Goal: Transaction & Acquisition: Download file/media

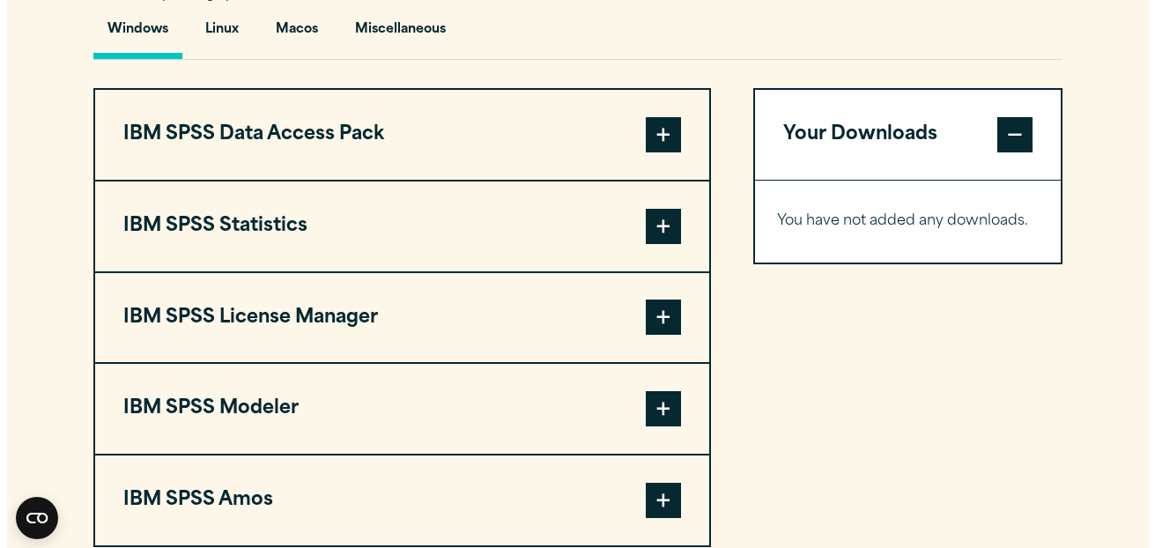
scroll to position [1346, 0]
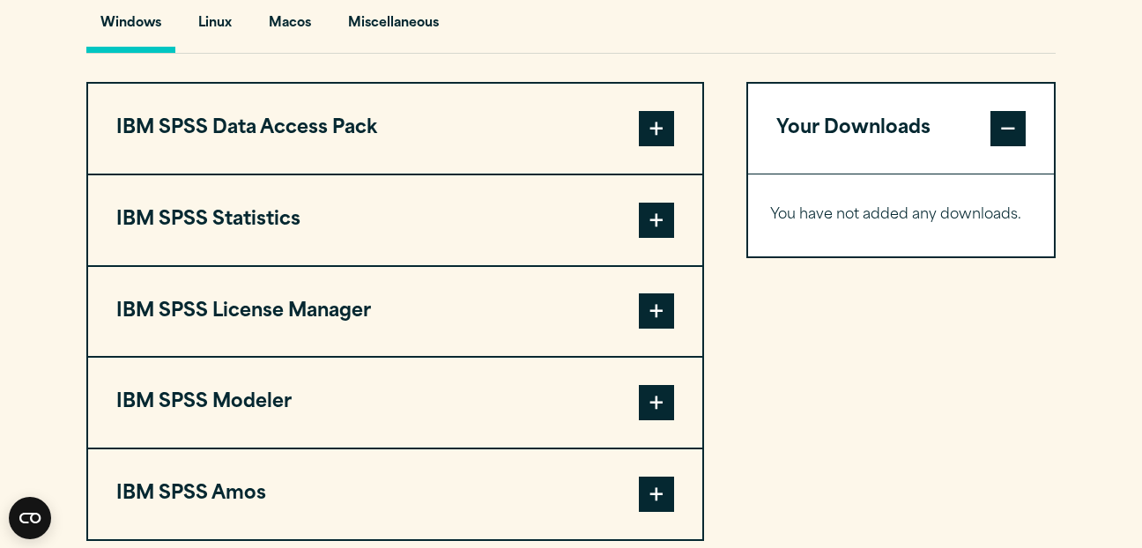
click at [477, 216] on button "IBM SPSS Statistics" at bounding box center [395, 220] width 614 height 90
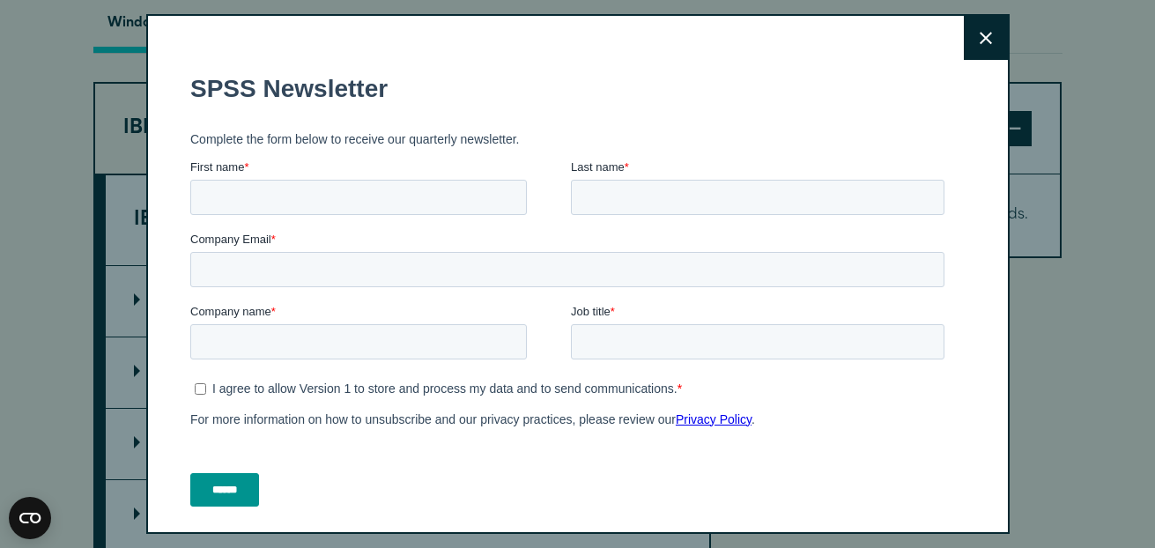
click at [980, 44] on icon at bounding box center [986, 38] width 12 height 13
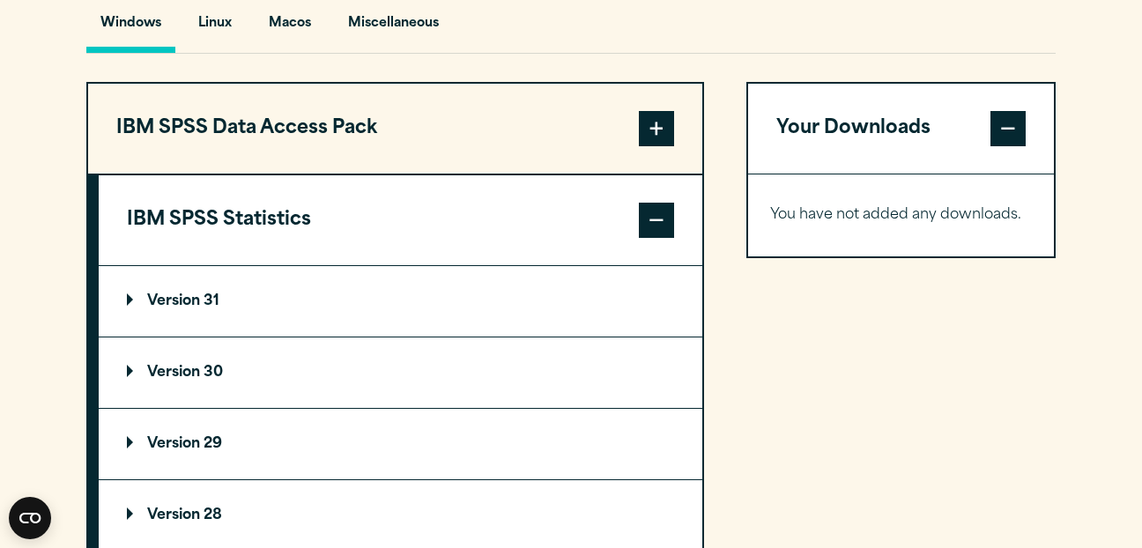
click at [673, 503] on summary "Version 28" at bounding box center [401, 515] width 604 height 70
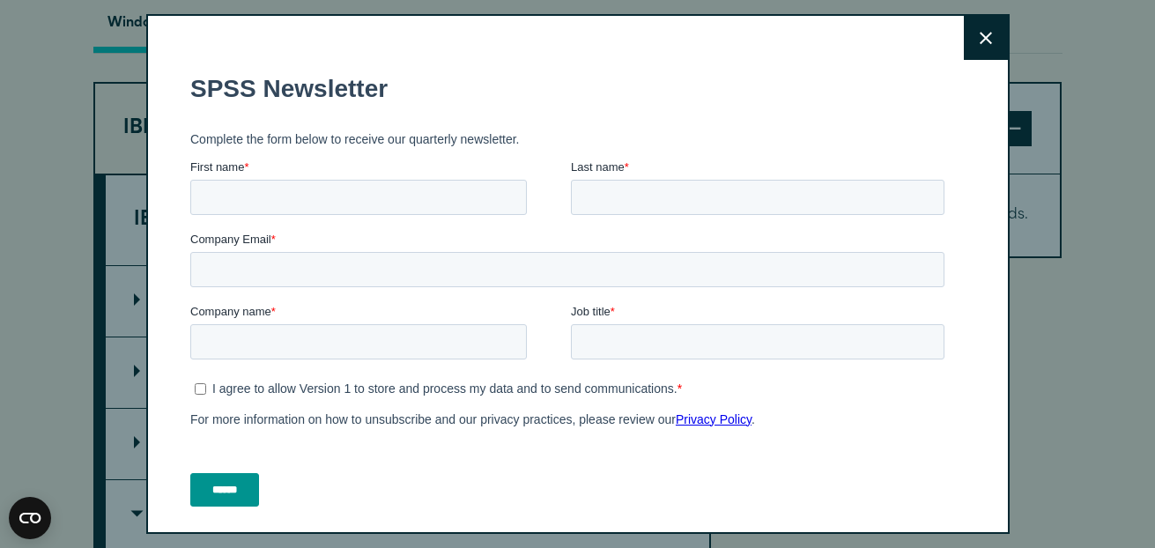
click at [964, 51] on button "Close" at bounding box center [986, 38] width 44 height 44
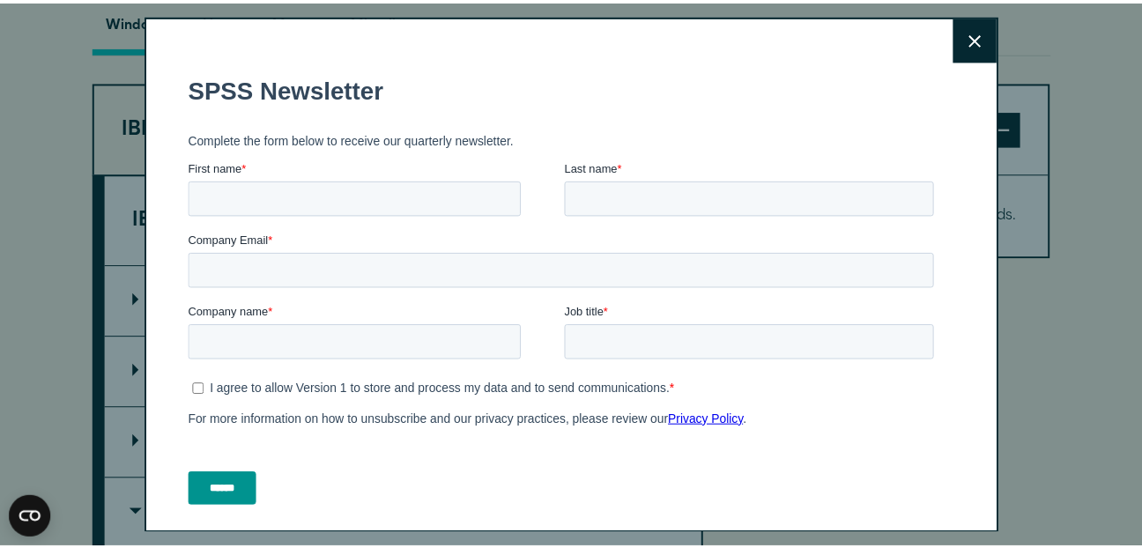
scroll to position [1348, 0]
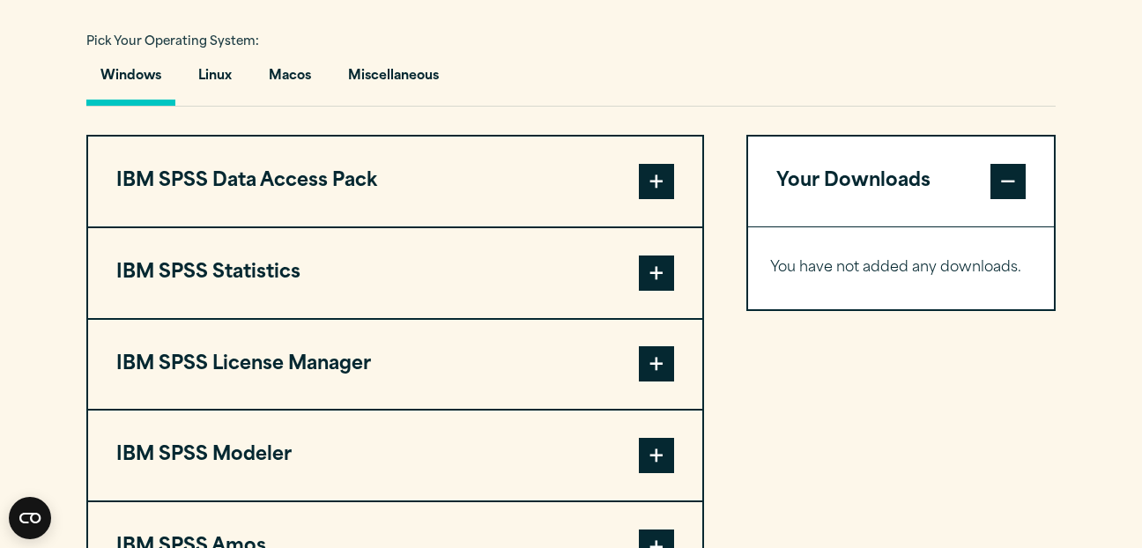
scroll to position [1299, 0]
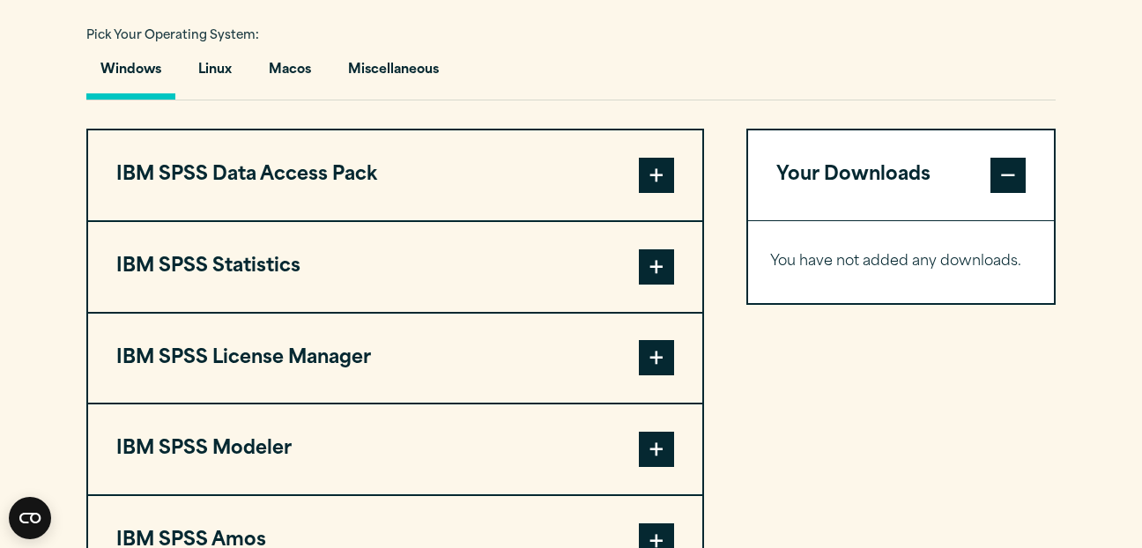
click at [661, 258] on span at bounding box center [656, 266] width 35 height 35
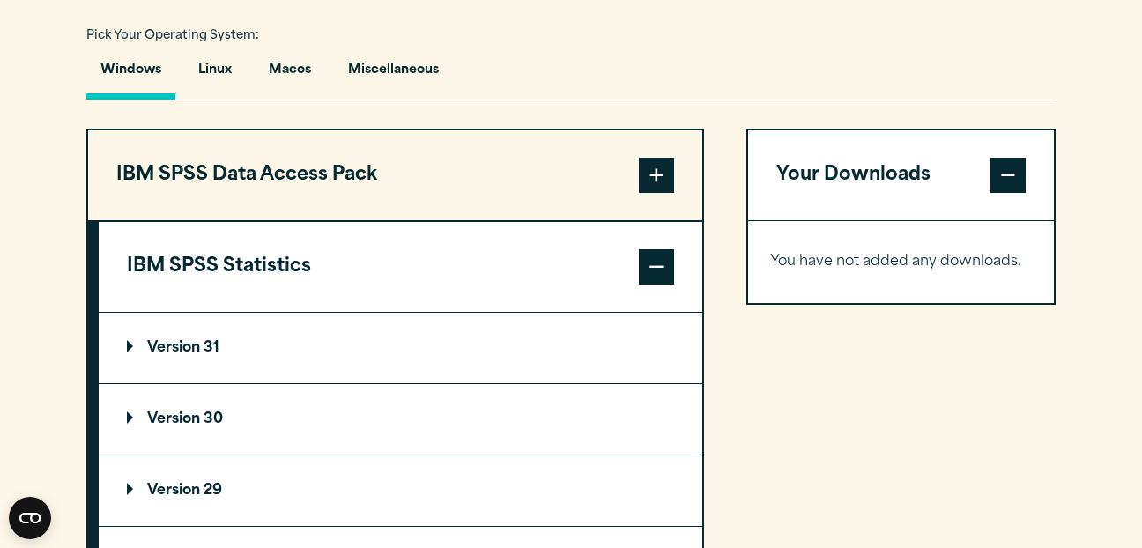
click at [181, 419] on p "Version 30" at bounding box center [175, 419] width 96 height 14
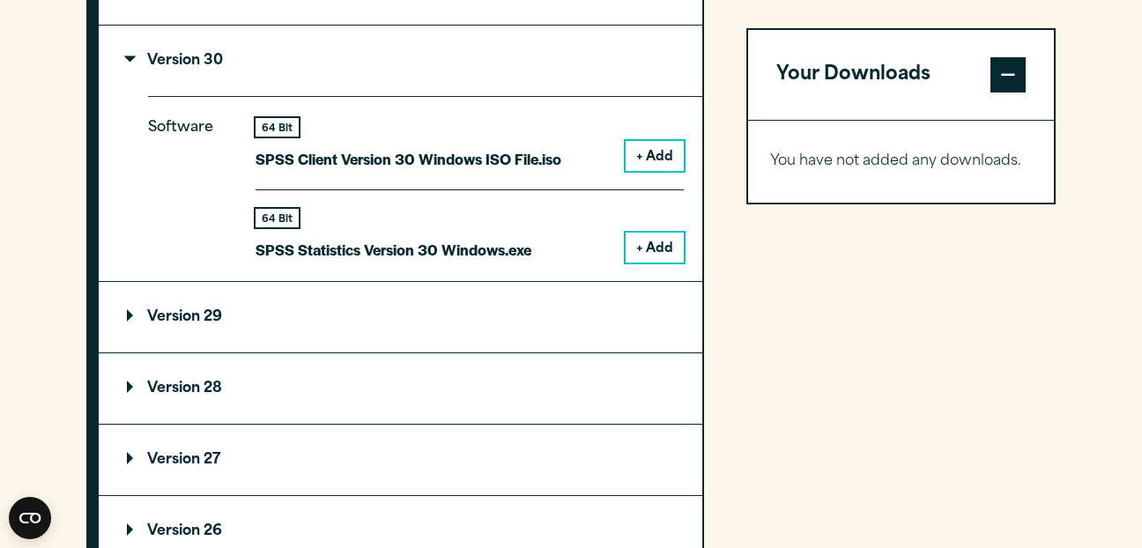
scroll to position [1726, 0]
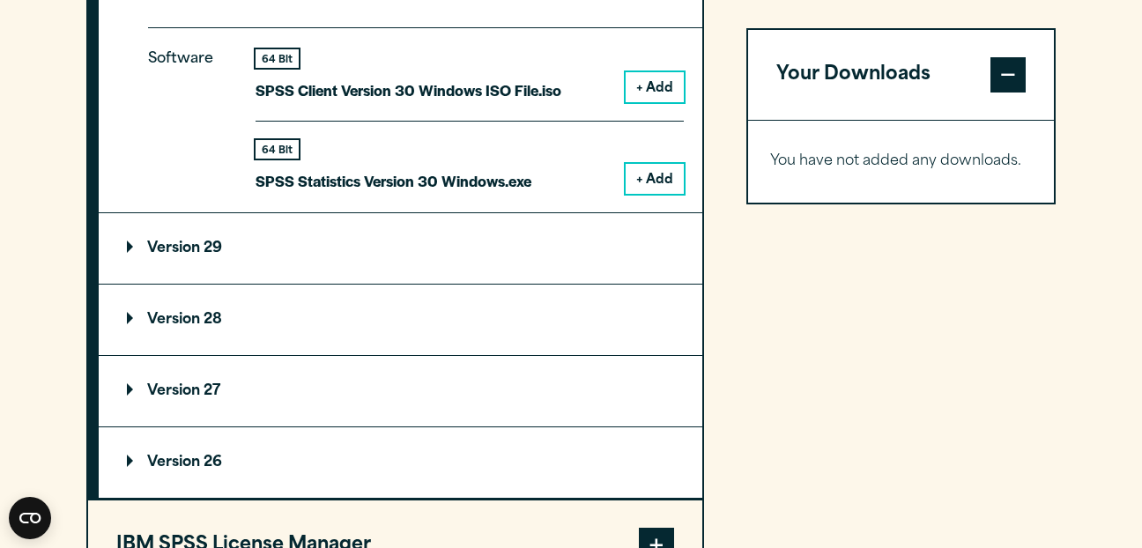
click at [644, 174] on button "+ Add" at bounding box center [655, 179] width 58 height 30
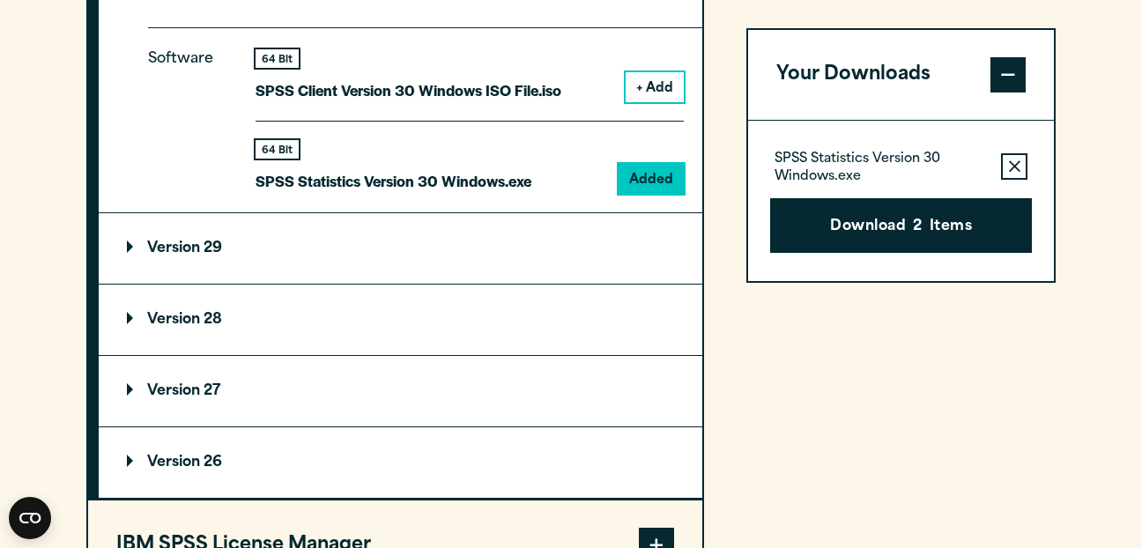
click at [1020, 160] on button "Remove this item from your software download list" at bounding box center [1014, 166] width 26 height 26
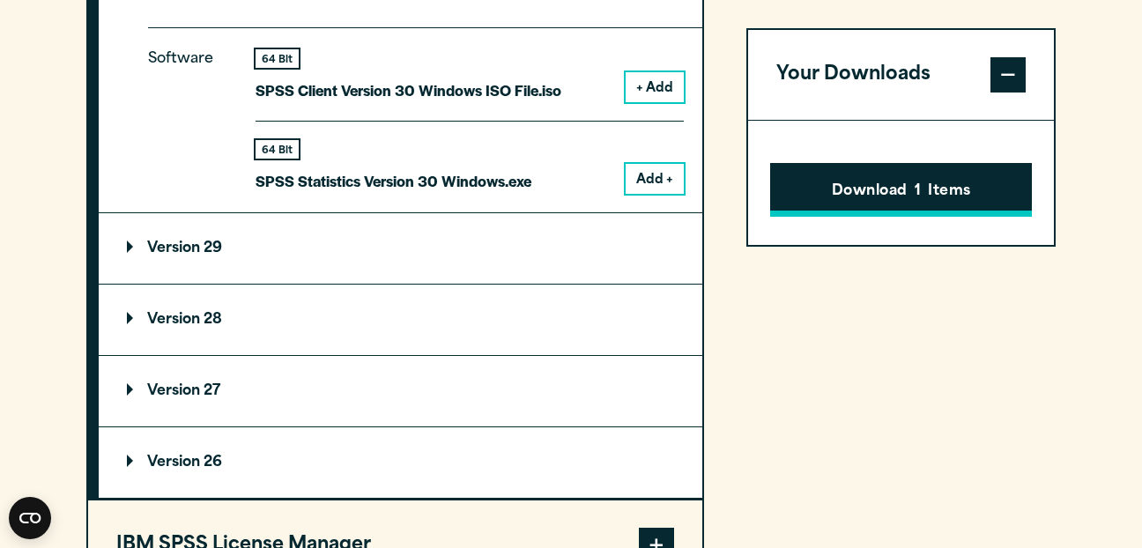
click at [954, 182] on button "Download 1 Items" at bounding box center [901, 190] width 262 height 55
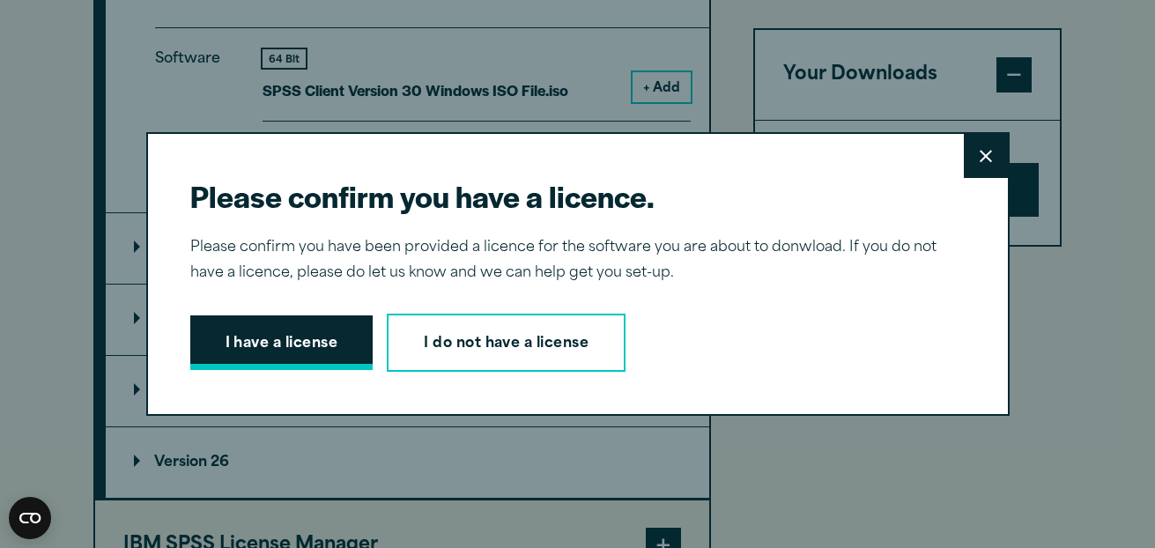
click at [265, 338] on button "I have a license" at bounding box center [281, 342] width 183 height 55
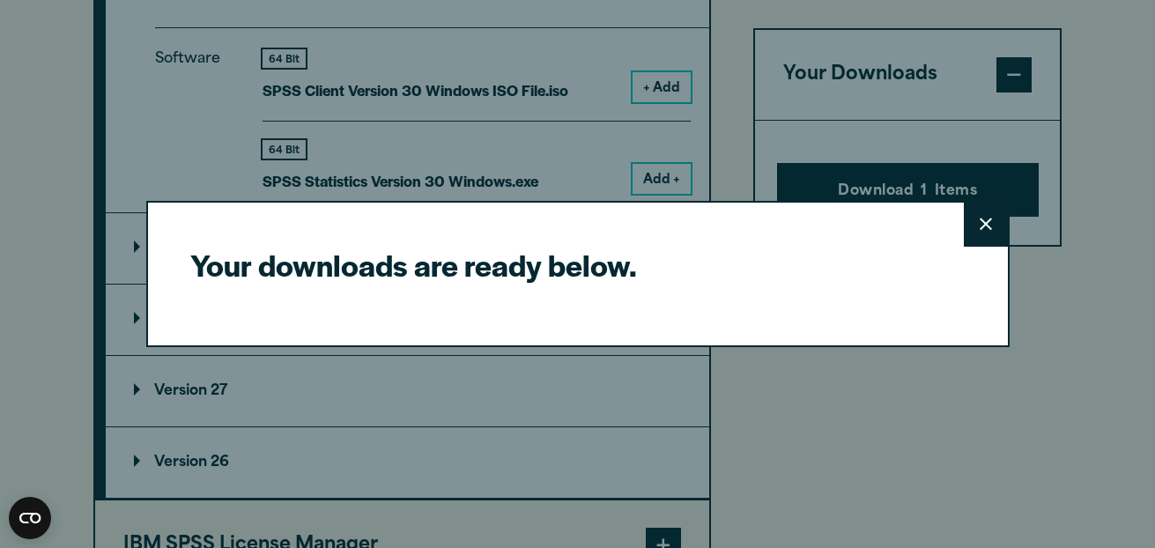
click at [971, 237] on button "Close" at bounding box center [986, 225] width 44 height 44
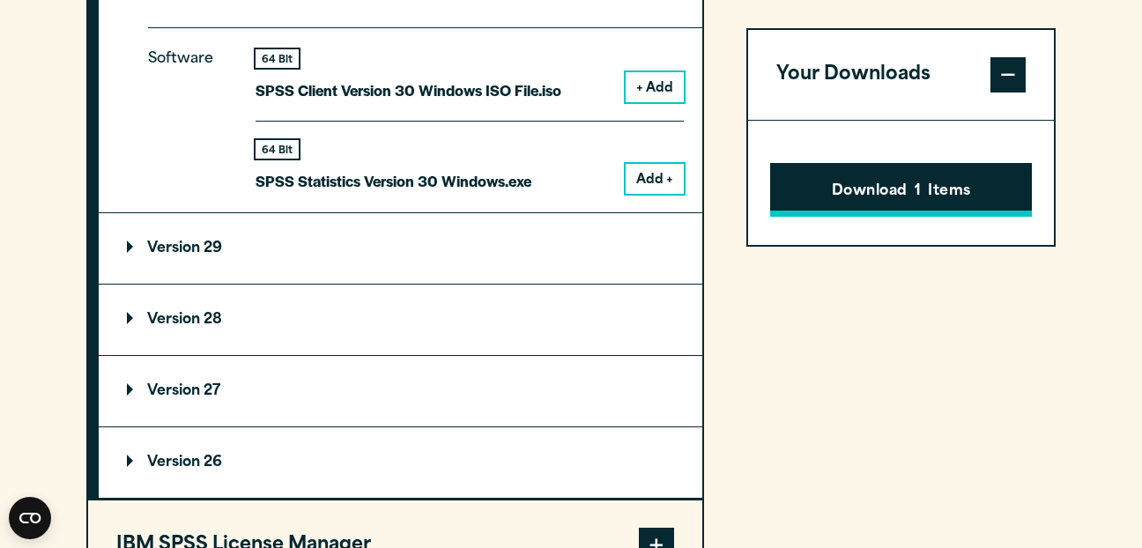
click at [855, 177] on button "Download 1 Items" at bounding box center [901, 190] width 262 height 55
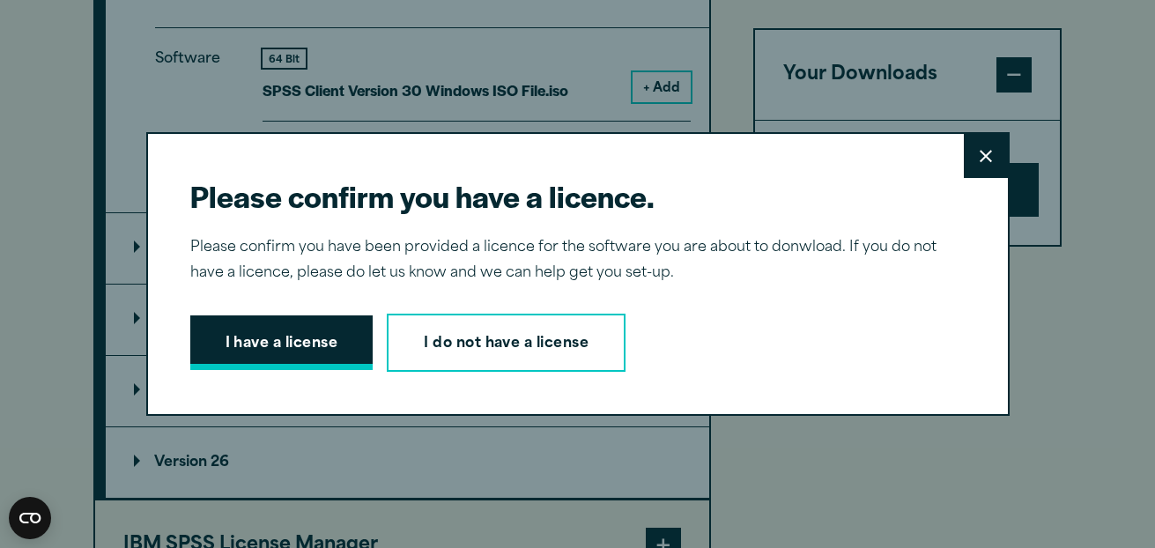
click at [302, 337] on button "I have a license" at bounding box center [281, 342] width 183 height 55
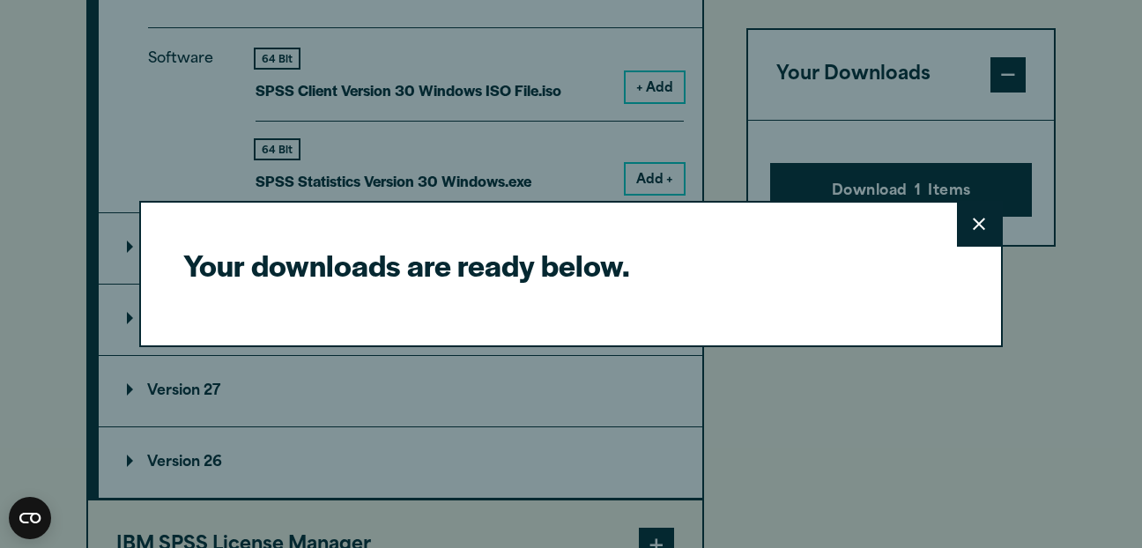
click at [971, 230] on button "Close" at bounding box center [979, 225] width 44 height 44
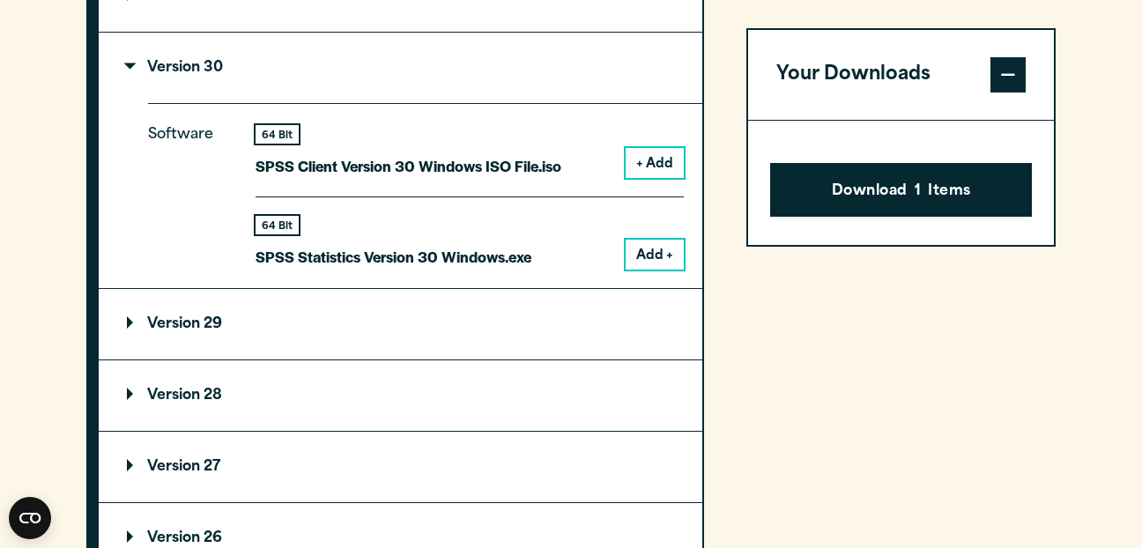
scroll to position [1664, 0]
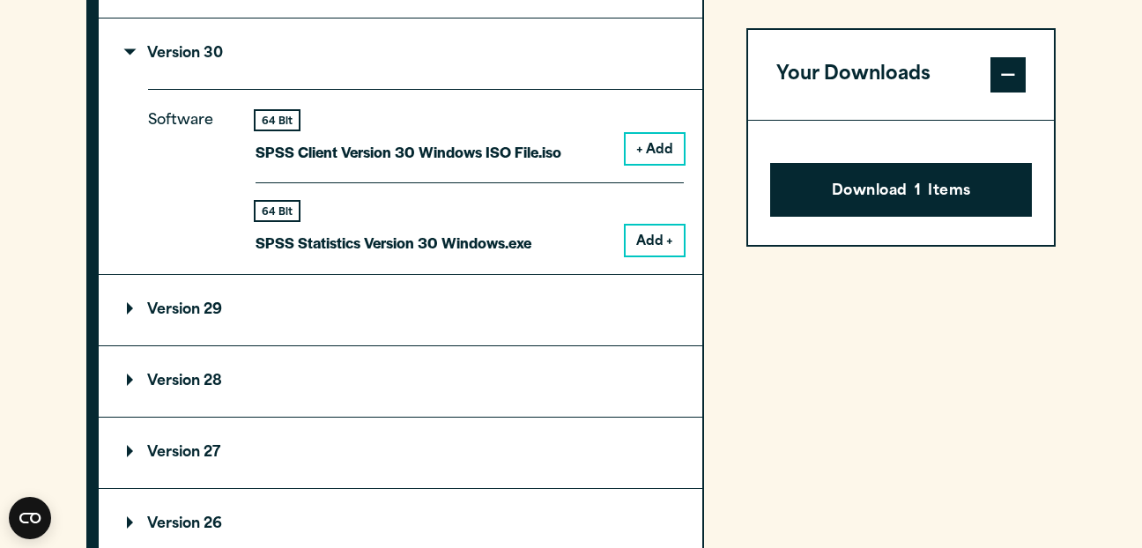
click at [999, 78] on span at bounding box center [1007, 74] width 35 height 35
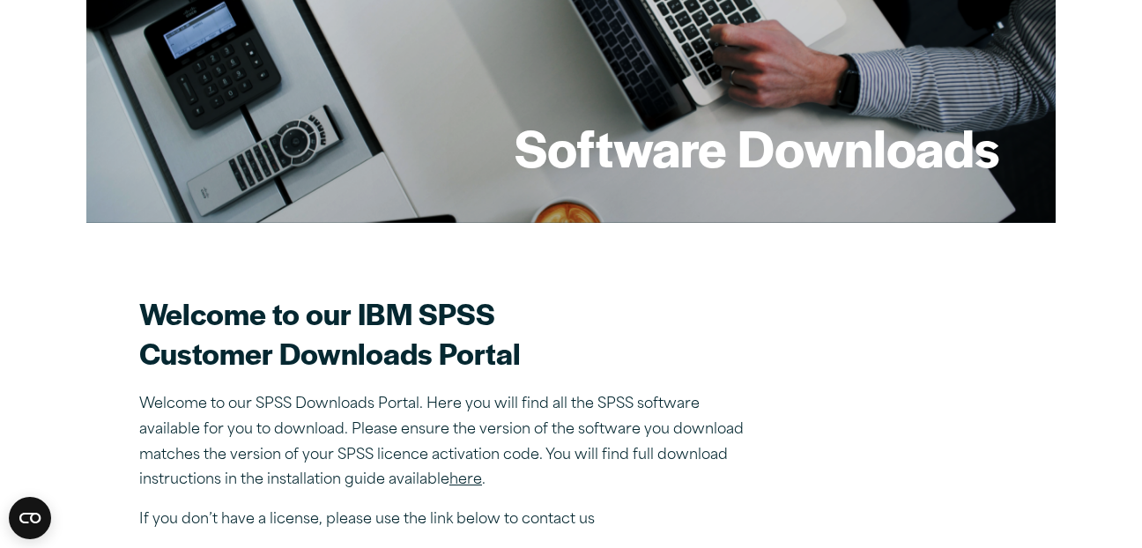
scroll to position [0, 0]
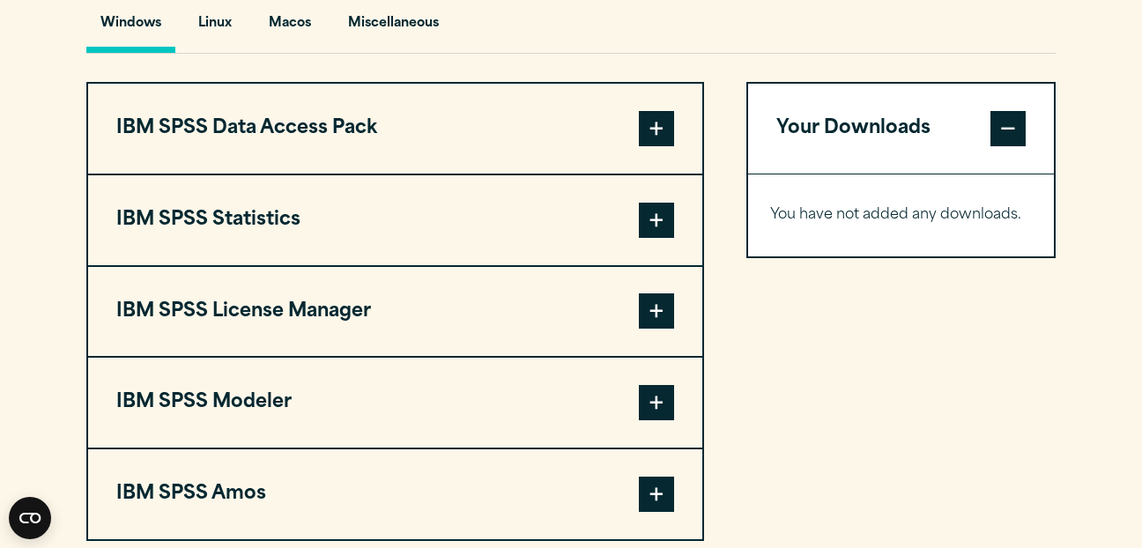
scroll to position [1352, 0]
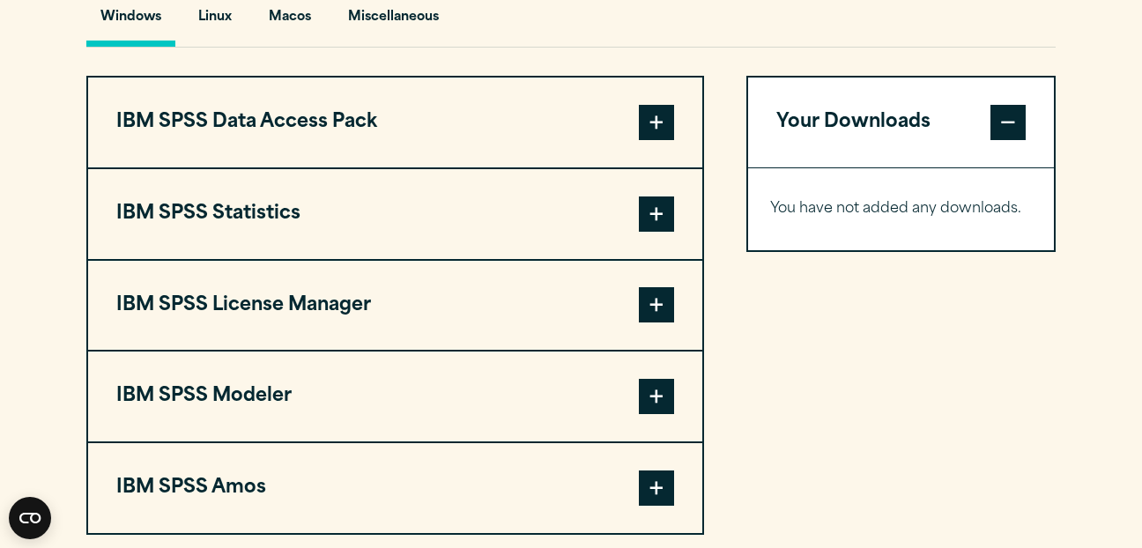
click at [409, 231] on button "IBM SPSS Statistics" at bounding box center [395, 214] width 614 height 90
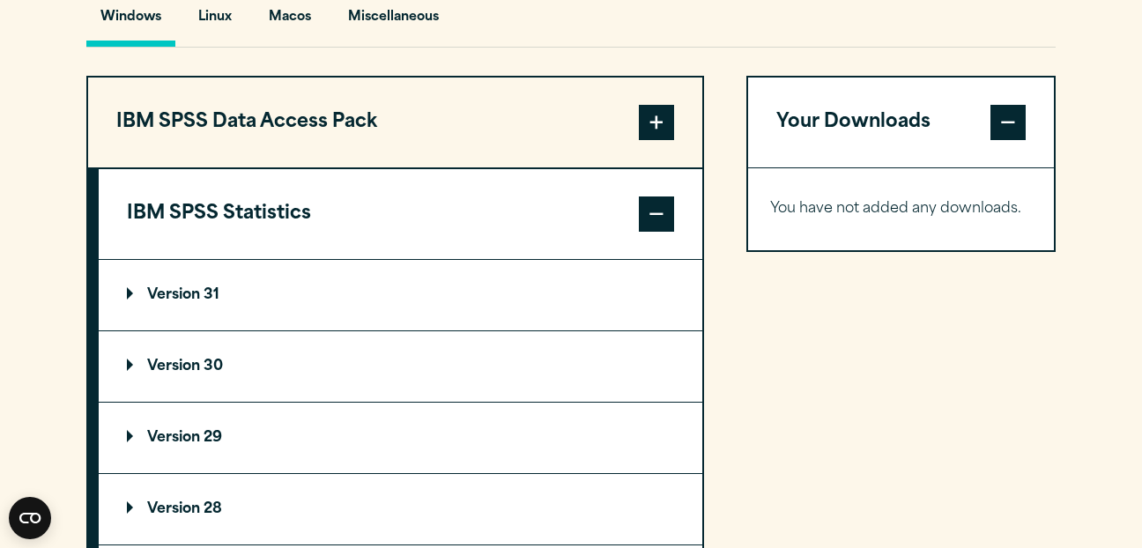
click at [184, 434] on p "Version 29" at bounding box center [174, 438] width 95 height 14
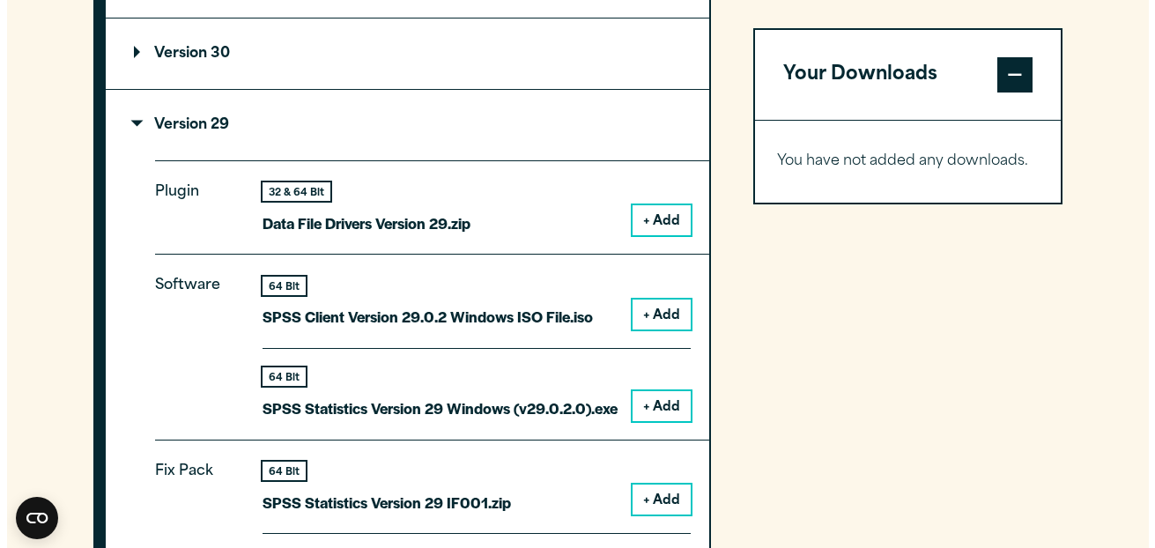
scroll to position [1701, 0]
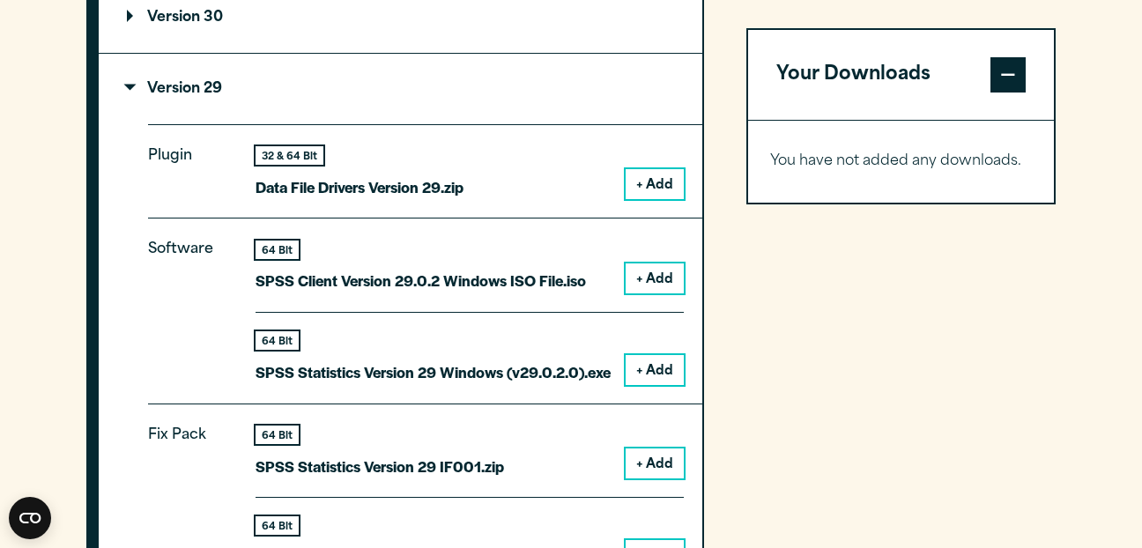
click at [635, 370] on button "+ Add" at bounding box center [655, 370] width 58 height 30
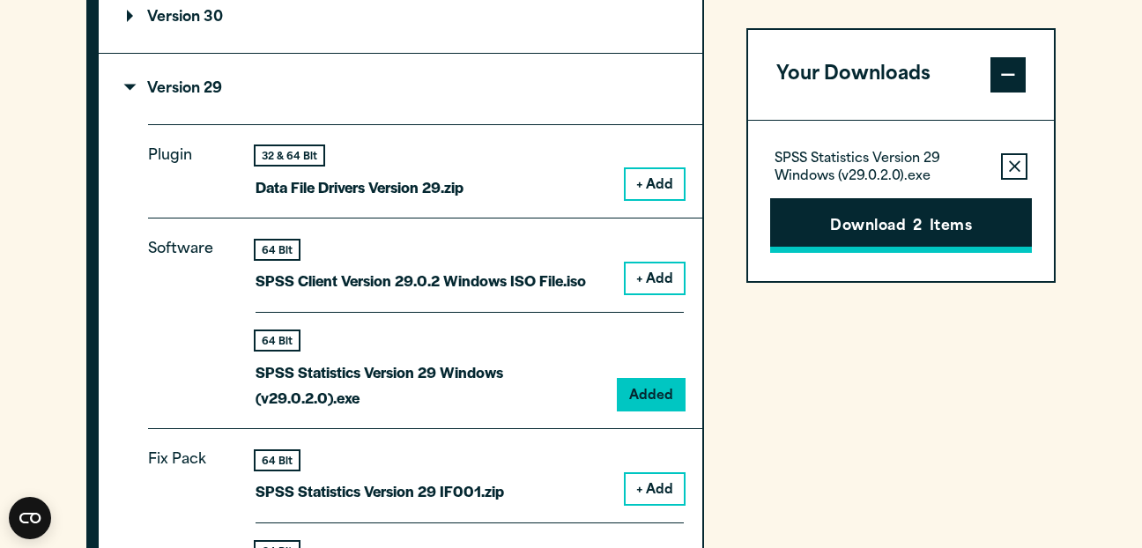
click at [875, 227] on button "Download 2 Items" at bounding box center [901, 225] width 262 height 55
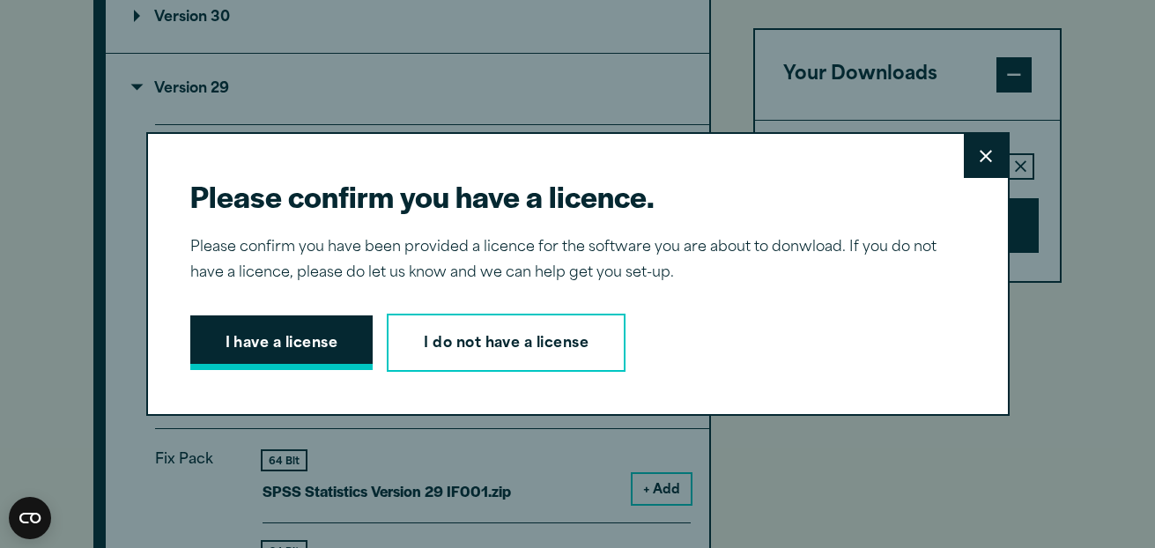
click at [263, 356] on button "I have a license" at bounding box center [281, 342] width 183 height 55
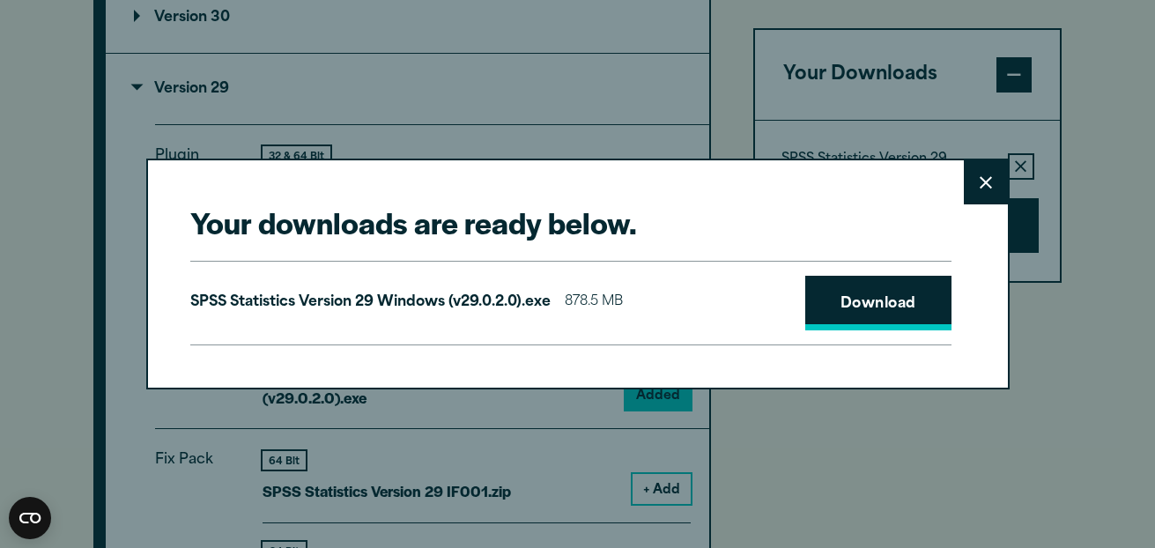
click at [852, 307] on link "Download" at bounding box center [878, 303] width 146 height 55
